Goal: Task Accomplishment & Management: Complete application form

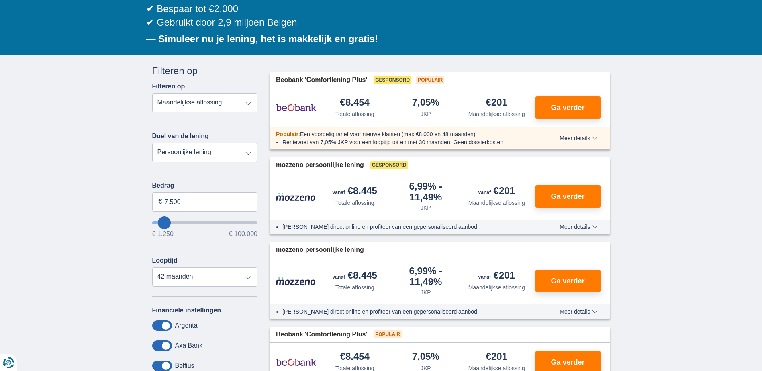
type input "11.250"
type input "11250"
type input "12.250"
type input "14250"
type input "14.250"
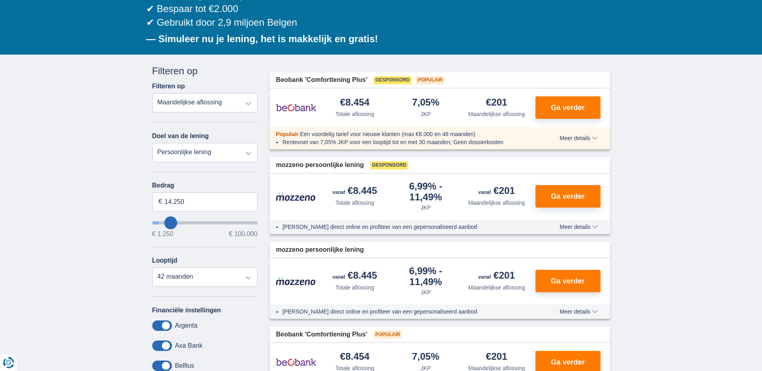
select select "60"
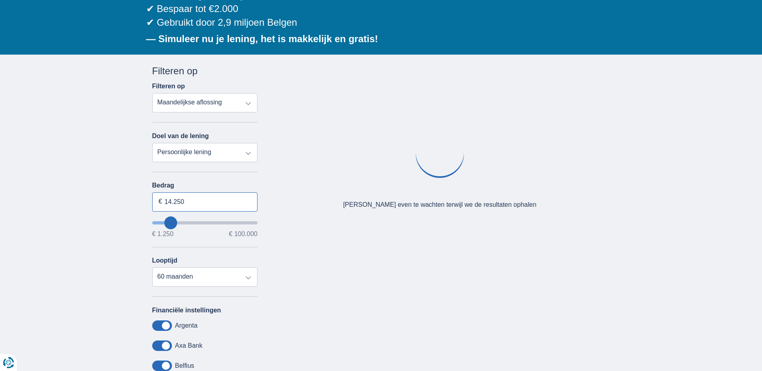
click at [194, 206] on input "14.250" at bounding box center [205, 201] width 106 height 19
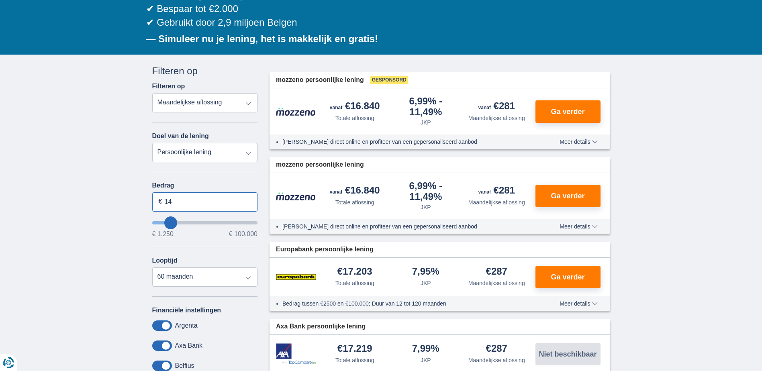
type input "1"
type input "50.000"
type input "50250"
select select "120"
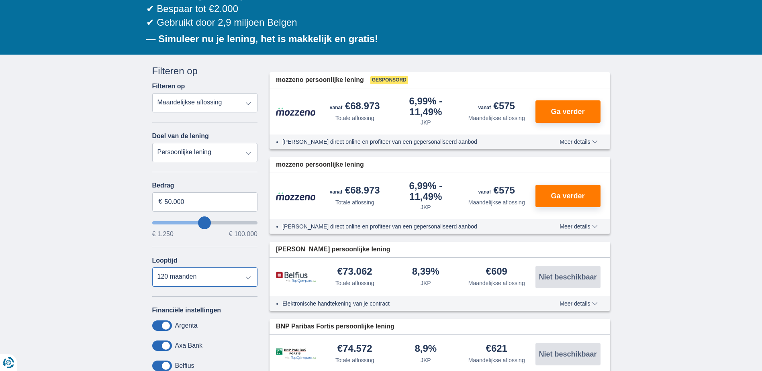
click at [182, 279] on select "12 maanden 18 maanden 24 maanden 30 maanden 36 maanden 42 maanden 48 maanden 60…" at bounding box center [205, 277] width 106 height 19
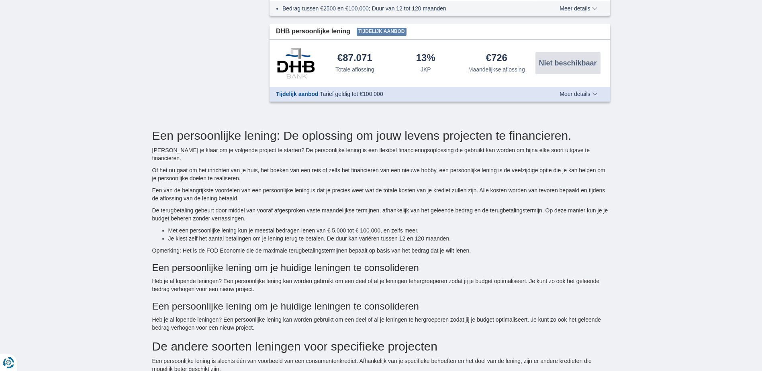
scroll to position [763, 0]
